Goal: Navigation & Orientation: Find specific page/section

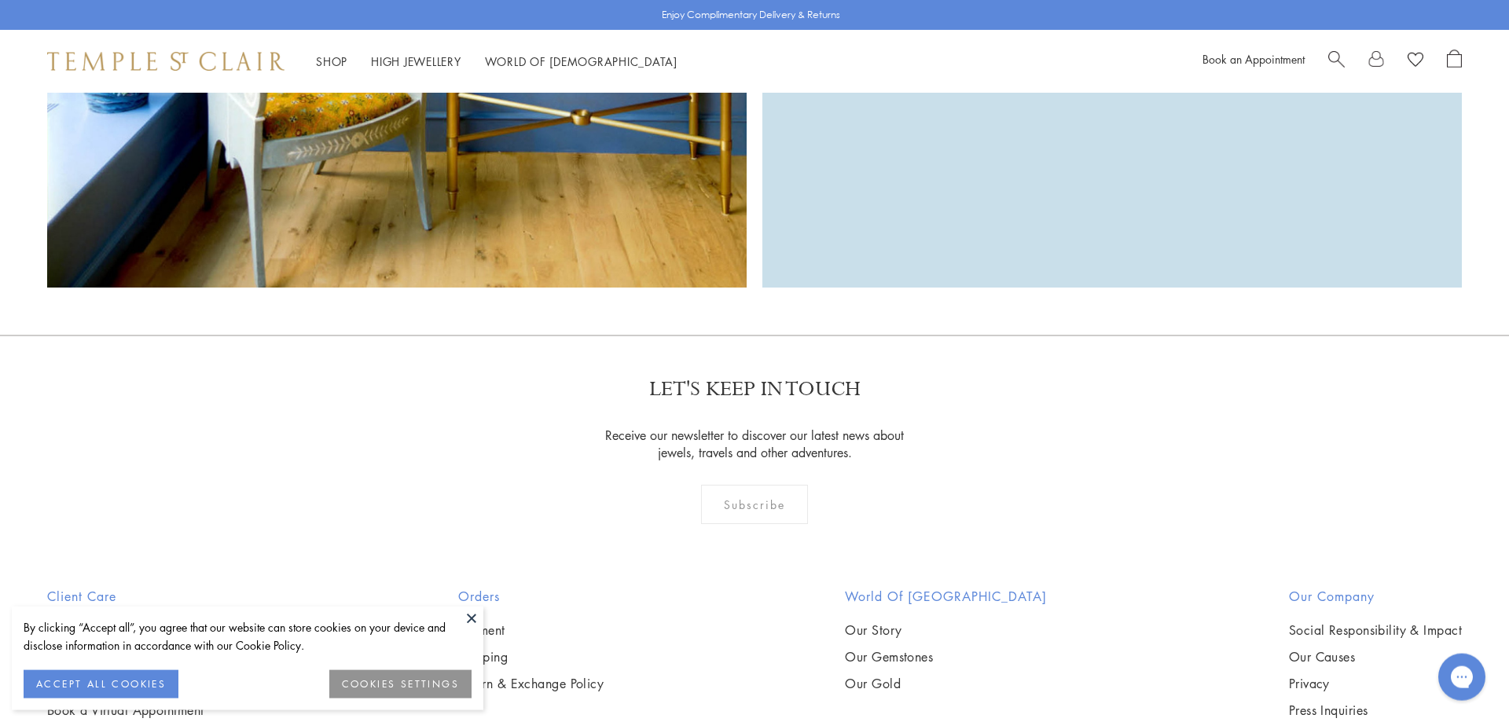
scroll to position [5146, 0]
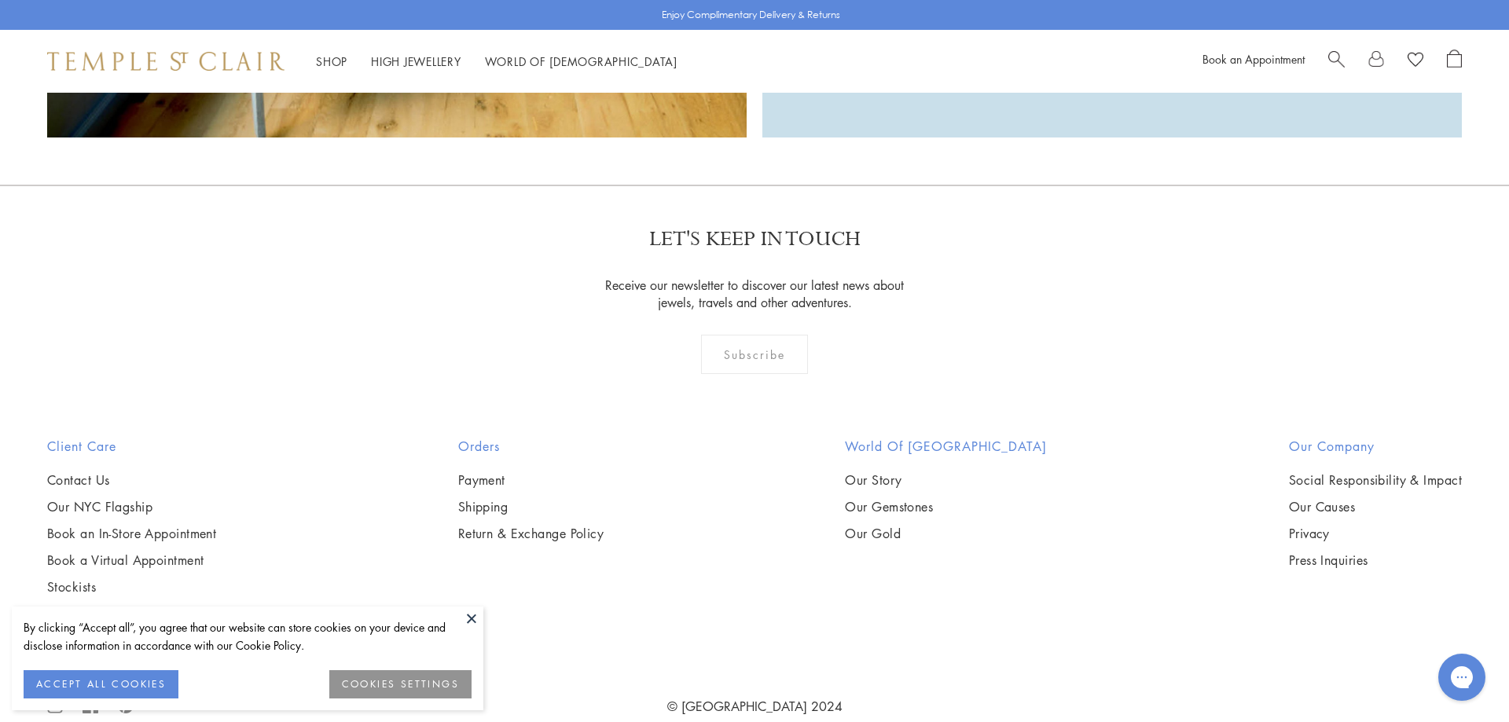
drag, startPoint x: 1507, startPoint y: 69, endPoint x: 44, endPoint y: 50, distance: 1462.9
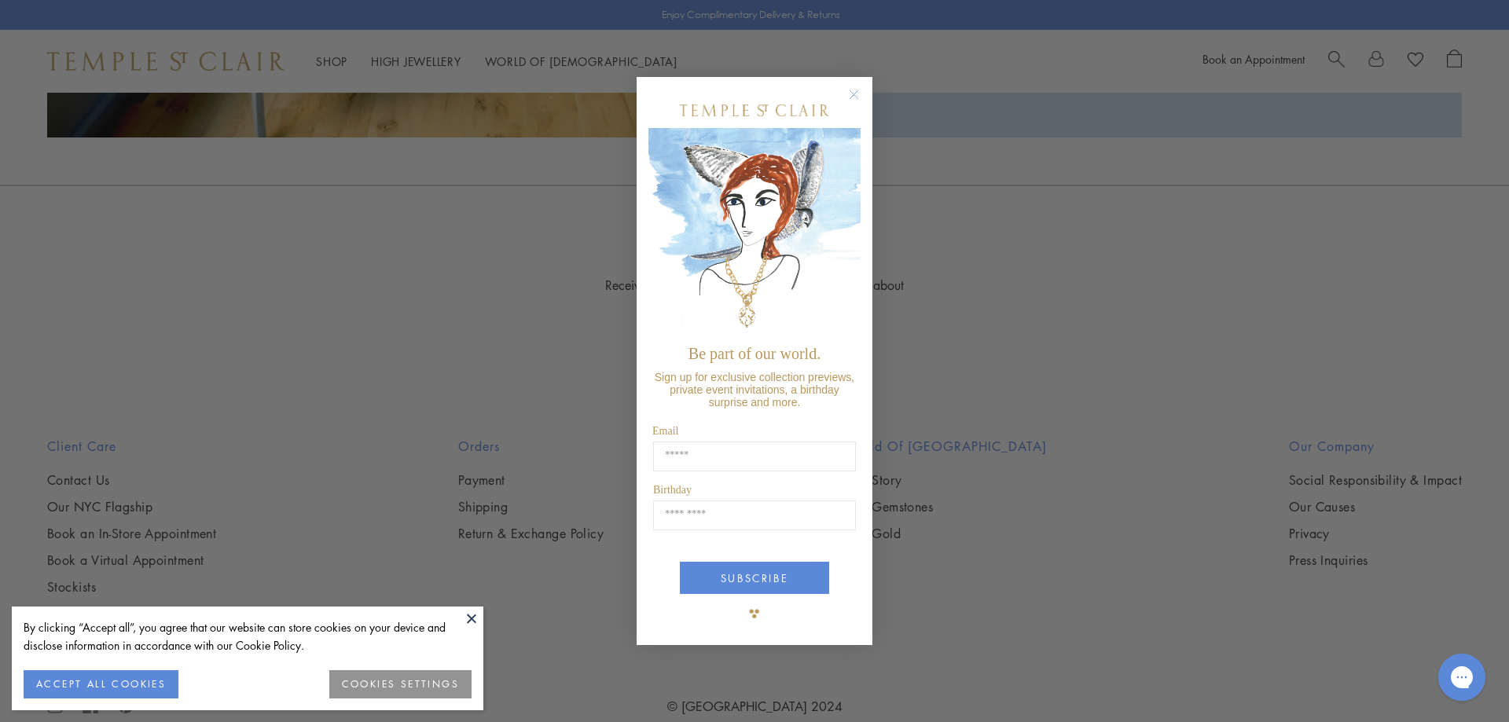
click at [846, 99] on circle "Close dialog" at bounding box center [854, 94] width 19 height 19
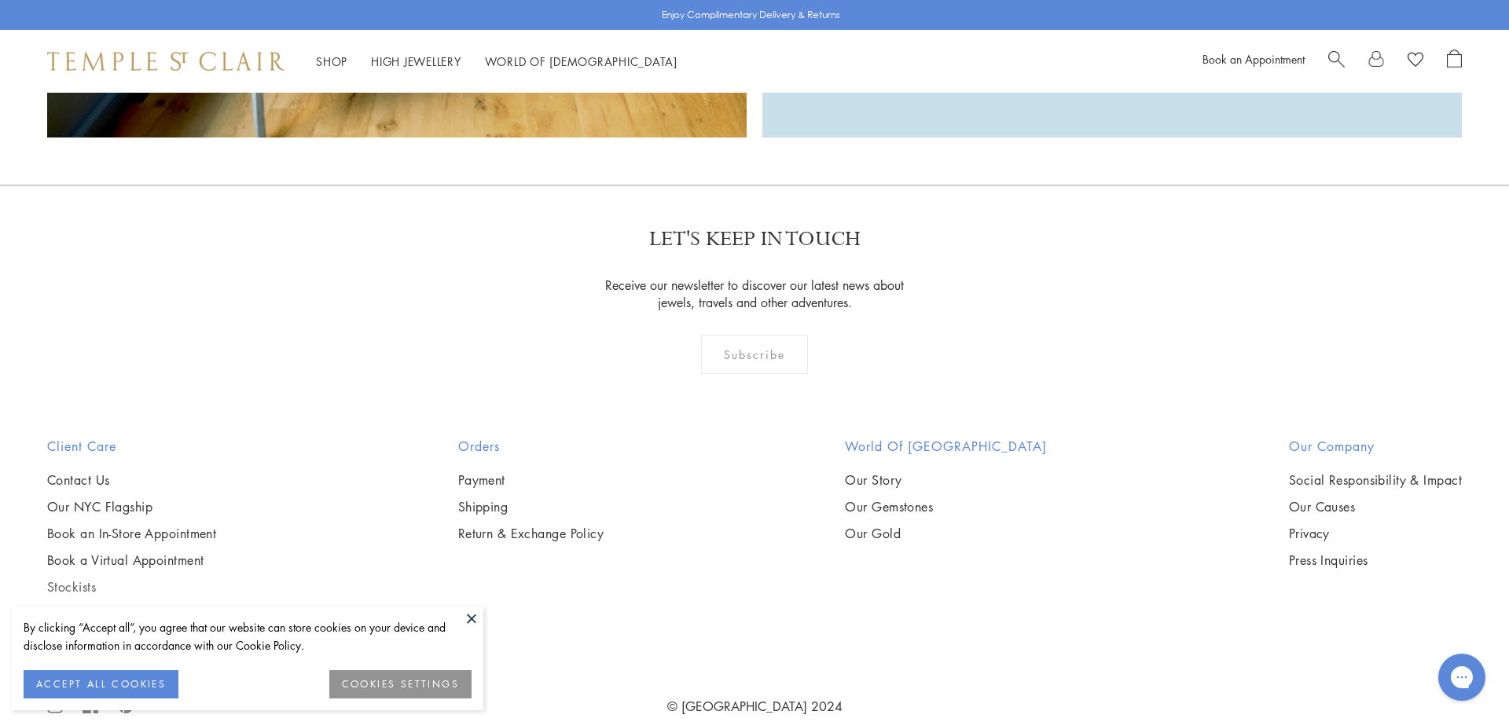
click at [63, 579] on link "Stockists" at bounding box center [131, 587] width 169 height 17
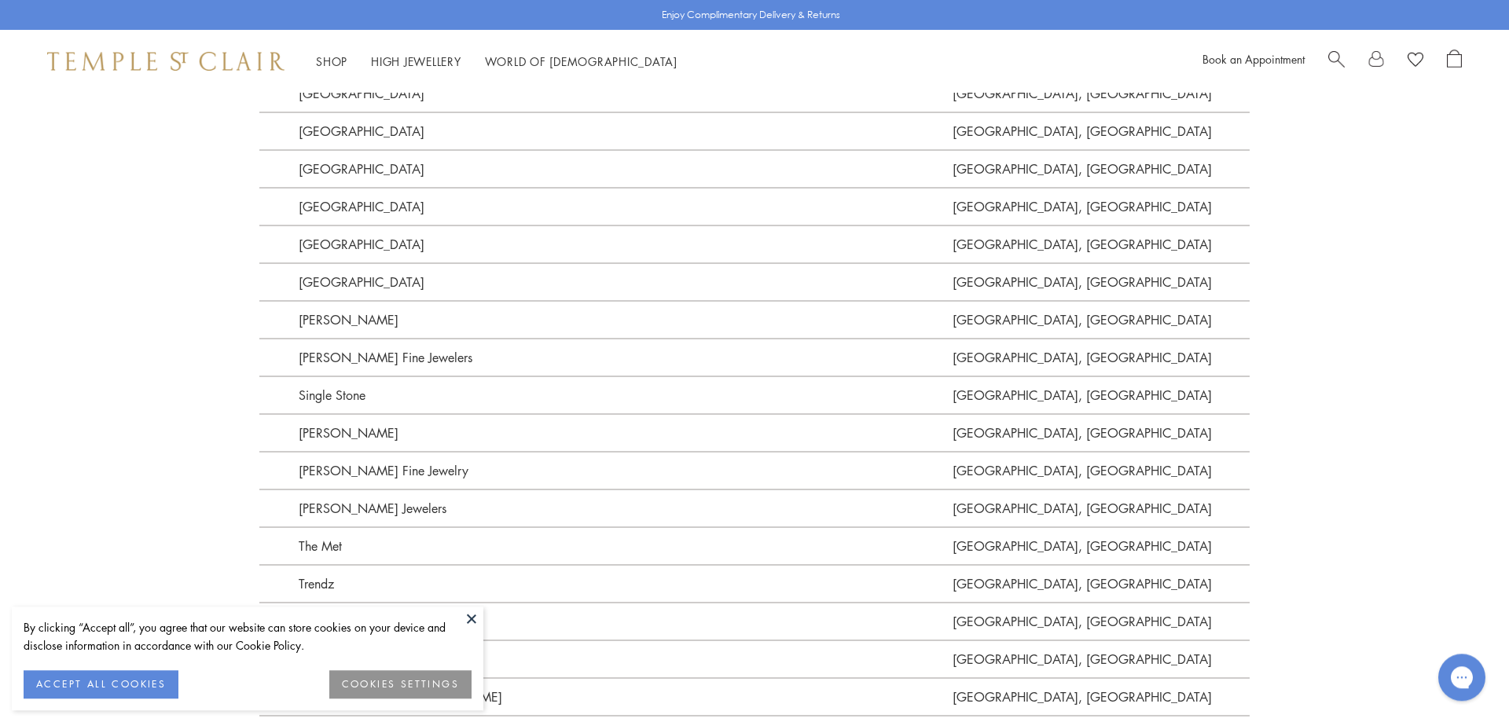
scroll to position [4512, 0]
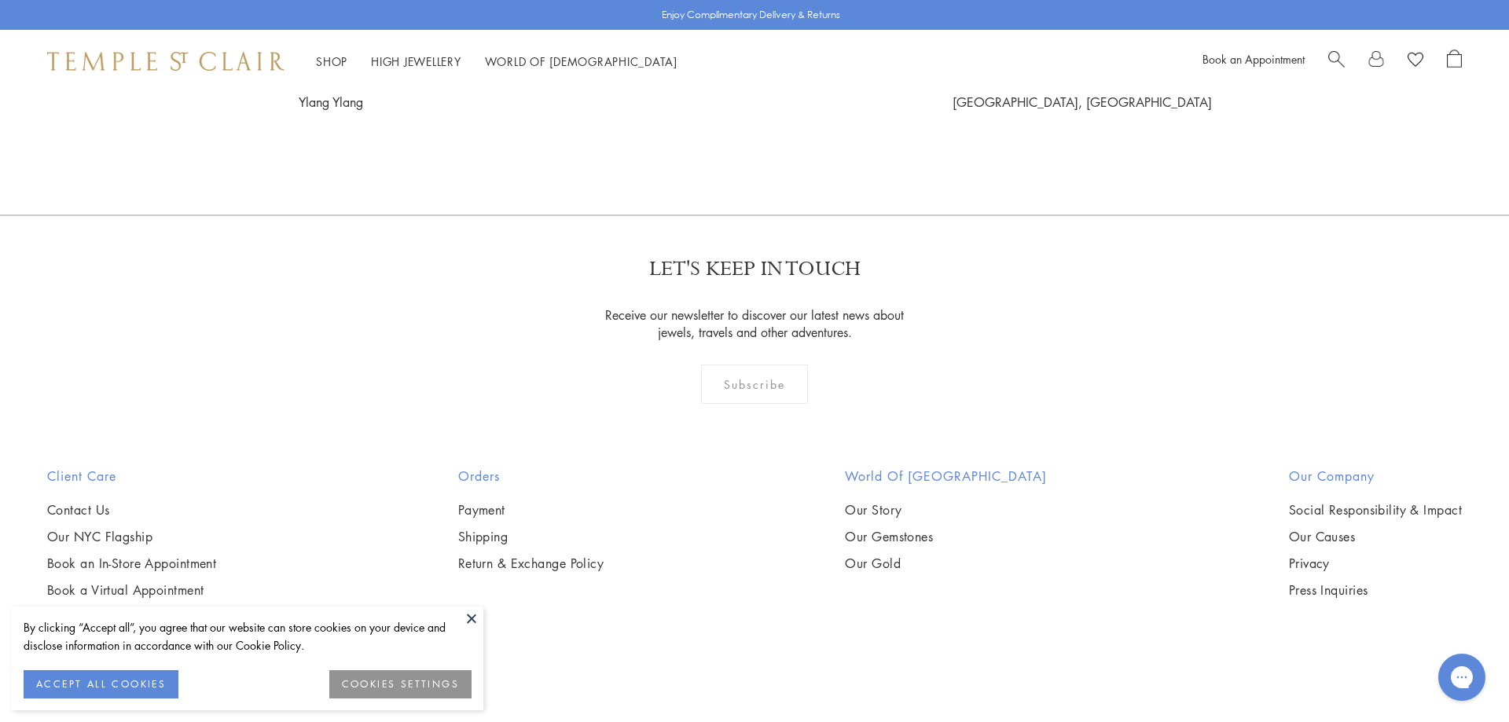
click at [65, 608] on link "Stockists" at bounding box center [131, 616] width 169 height 17
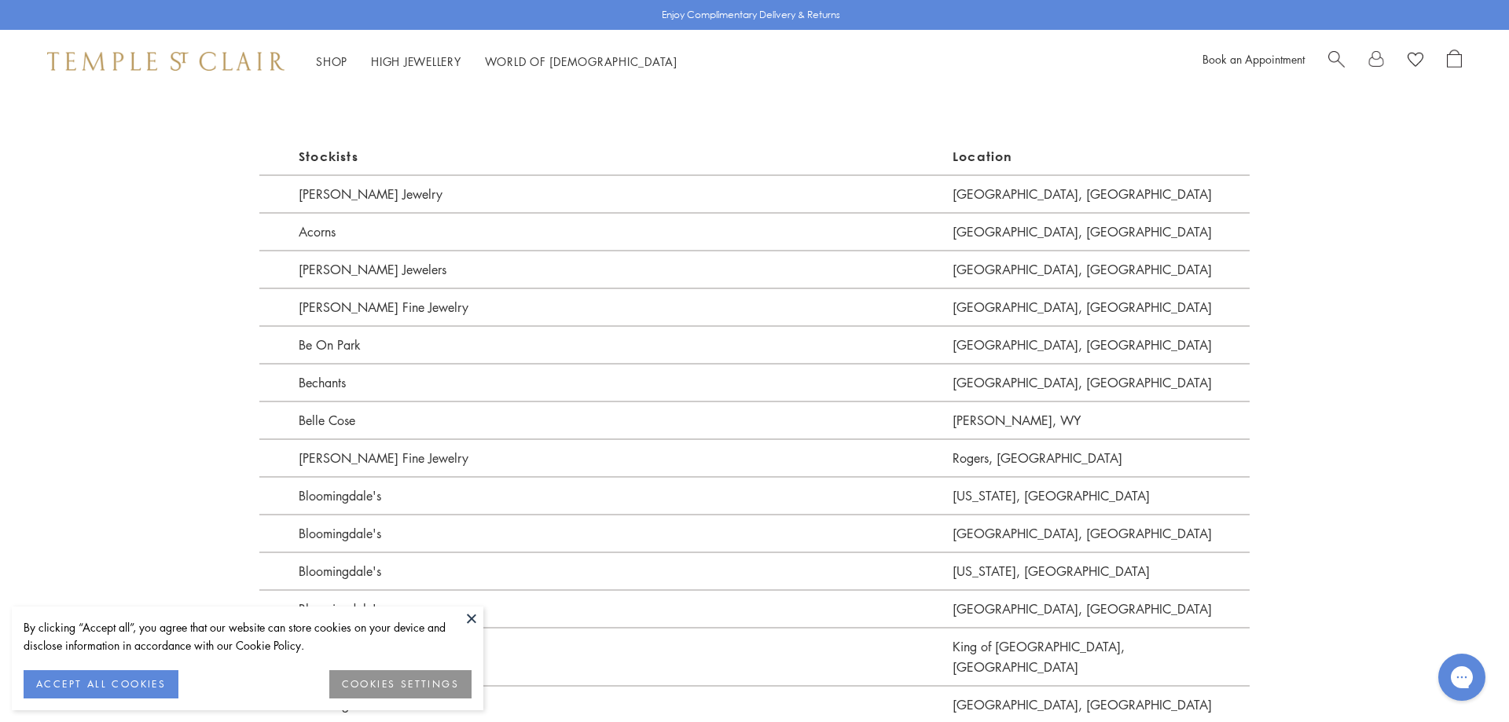
scroll to position [1283, 0]
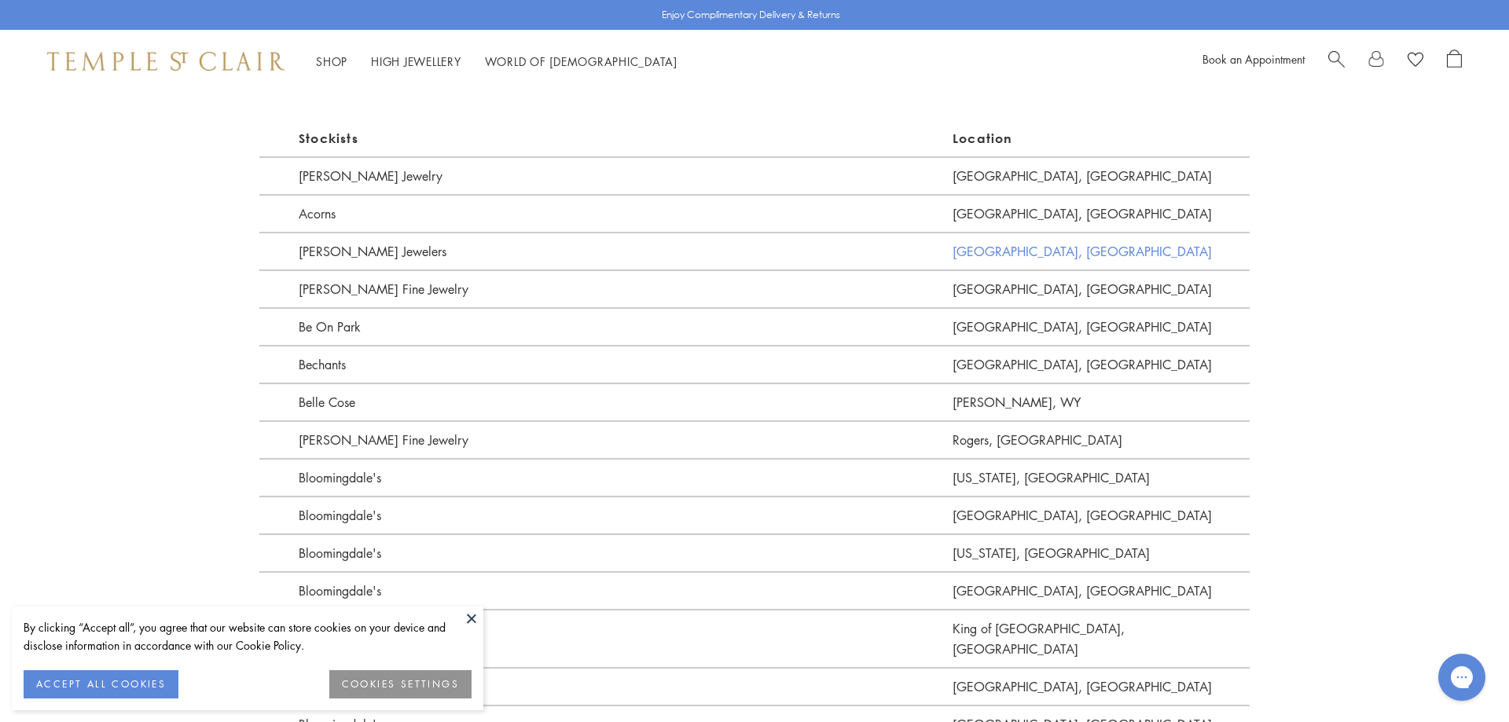
click at [975, 252] on link "Westfield, NJ" at bounding box center [1101, 251] width 297 height 38
